Goal: Complete application form

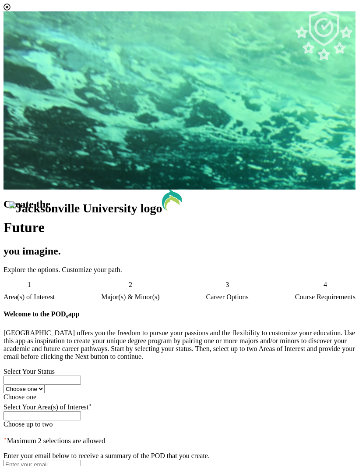
click at [36, 393] on label "Choose one" at bounding box center [20, 396] width 33 height 7
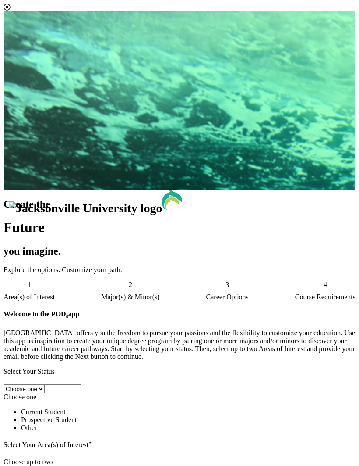
scroll to position [6, 39]
click at [205, 416] on li "Prospective Student" at bounding box center [188, 420] width 335 height 8
select select "[object Object]"
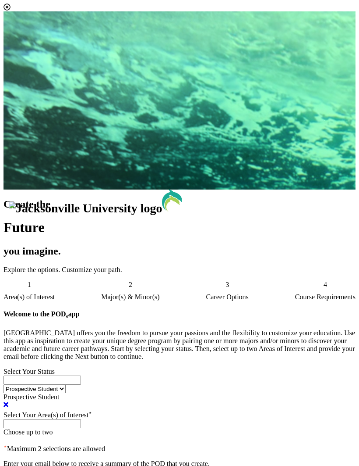
click at [53, 428] on span "Choose up to two" at bounding box center [28, 431] width 49 height 7
click at [199, 452] on li "All" at bounding box center [188, 456] width 335 height 8
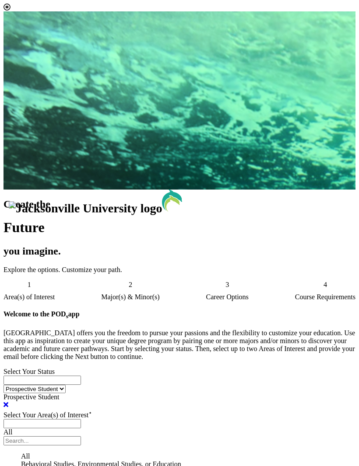
click at [294, 334] on div "Welcome to the POD s app [GEOGRAPHIC_DATA] offers you the freedom to pursue you…" at bounding box center [180, 425] width 352 height 230
click at [81, 465] on input "email" at bounding box center [43, 471] width 78 height 9
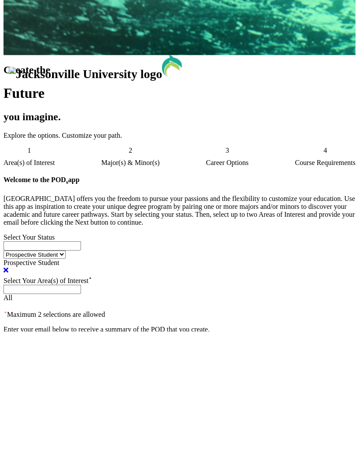
scroll to position [30, 0]
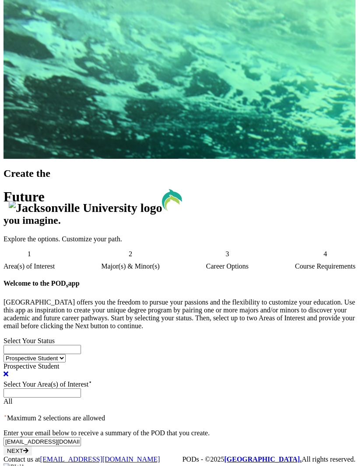
click at [81, 437] on input "[EMAIL_ADDRESS][DOMAIN_NAME]🙌☺️🥲💰🥲" at bounding box center [43, 441] width 78 height 9
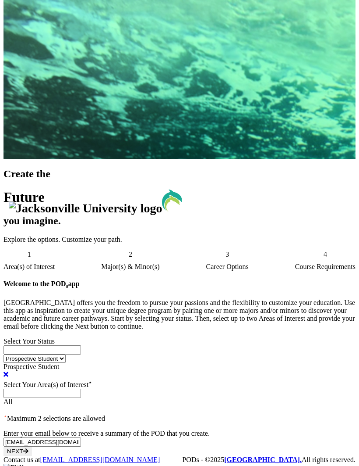
type input "[EMAIL_ADDRESS][DOMAIN_NAME]"
click at [32, 446] on button "Next" at bounding box center [18, 450] width 28 height 9
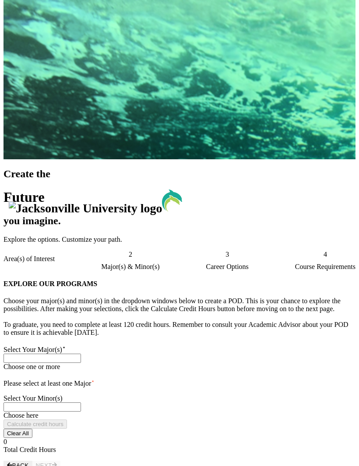
click at [60, 363] on span "Choose one or more" at bounding box center [32, 366] width 57 height 7
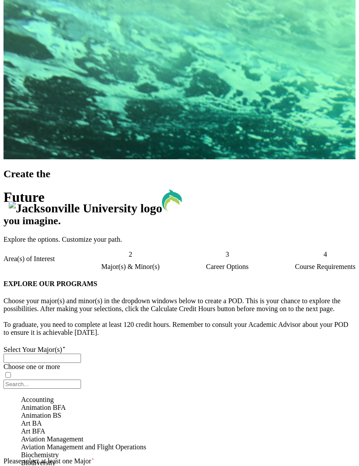
scroll to position [427, 0]
click at [319, 280] on div "EXPLORE OUR PROGRAMS Choose your major(s) and minor(s) in the dropdown windows …" at bounding box center [180, 405] width 352 height 251
